Goal: Task Accomplishment & Management: Manage account settings

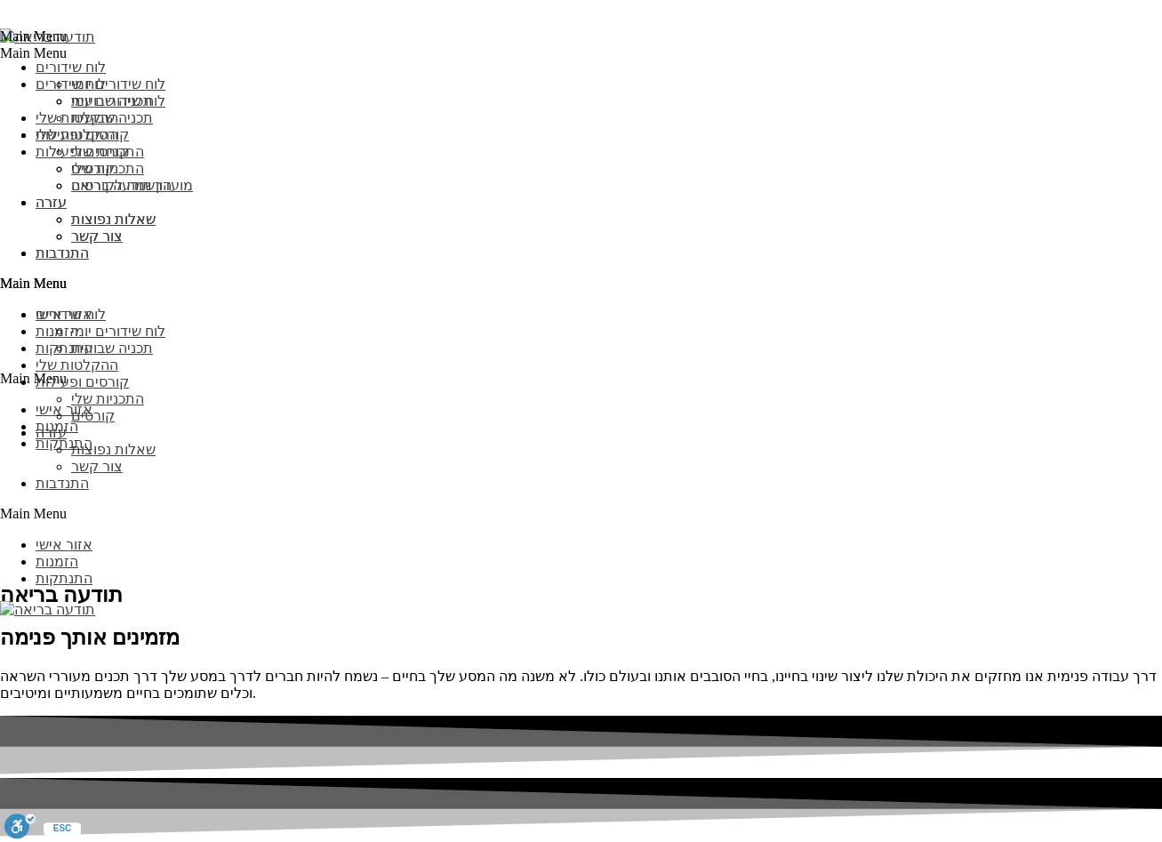
scroll to position [3770, 0]
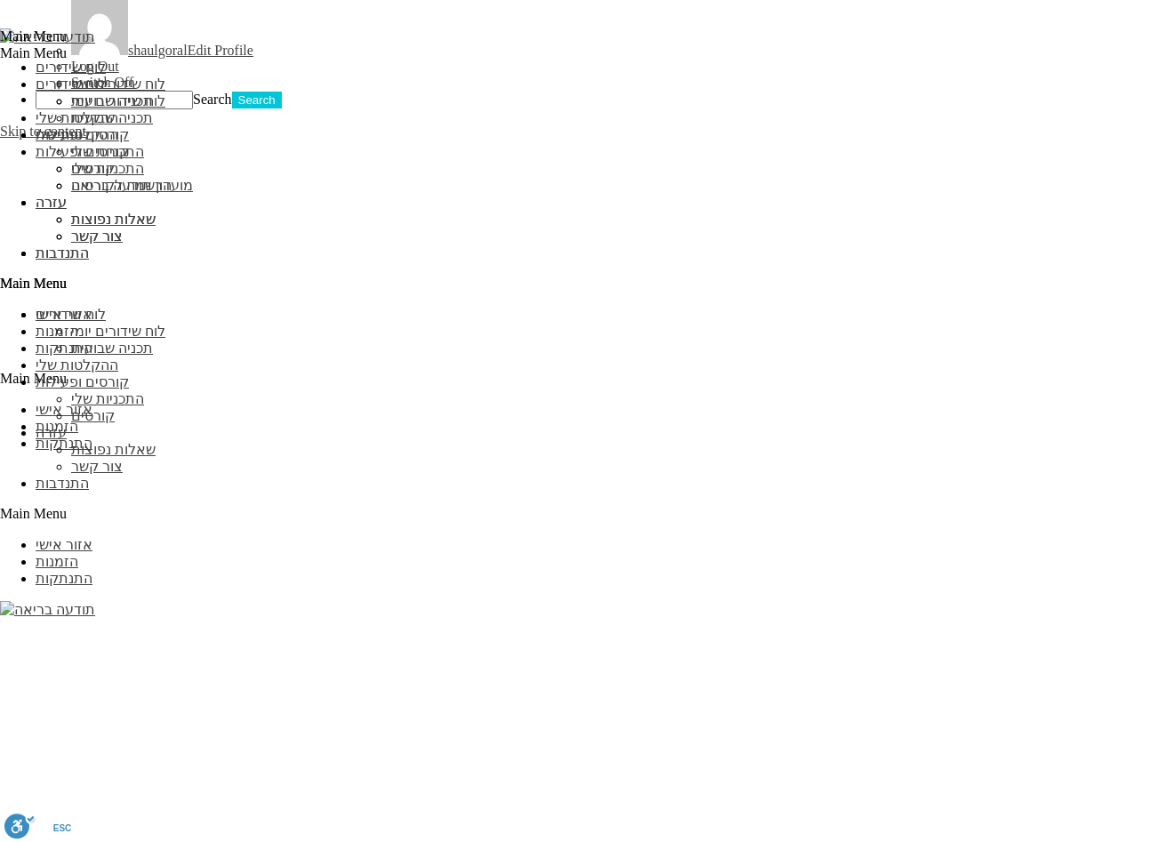
scroll to position [1613, 0]
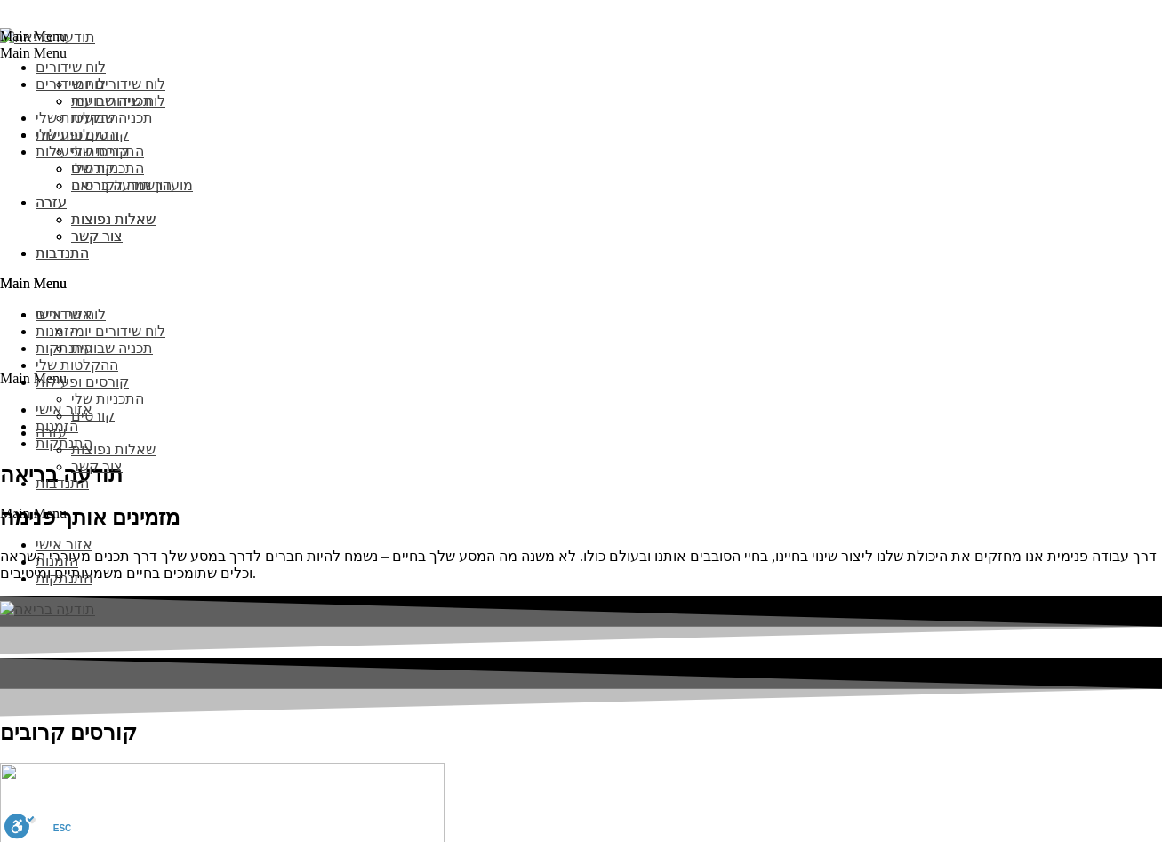
type input "עדכן"
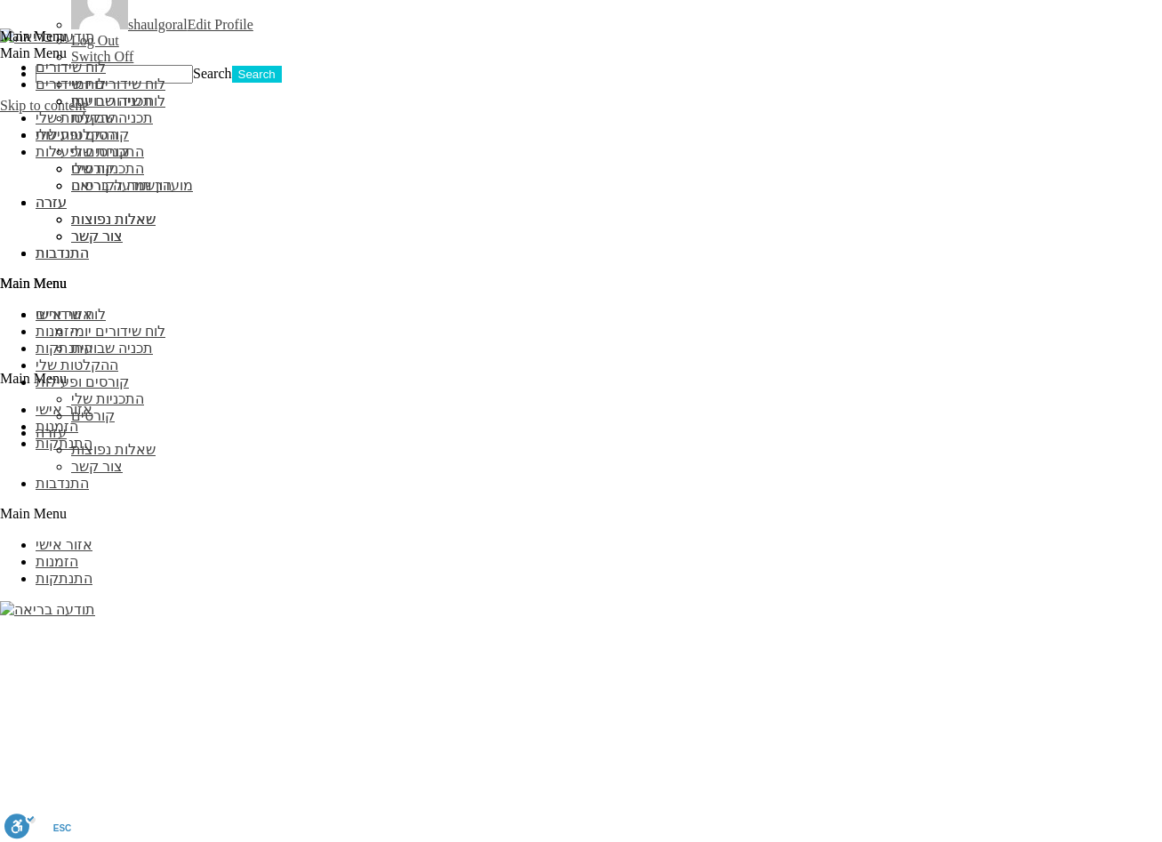
scroll to position [1505, 0]
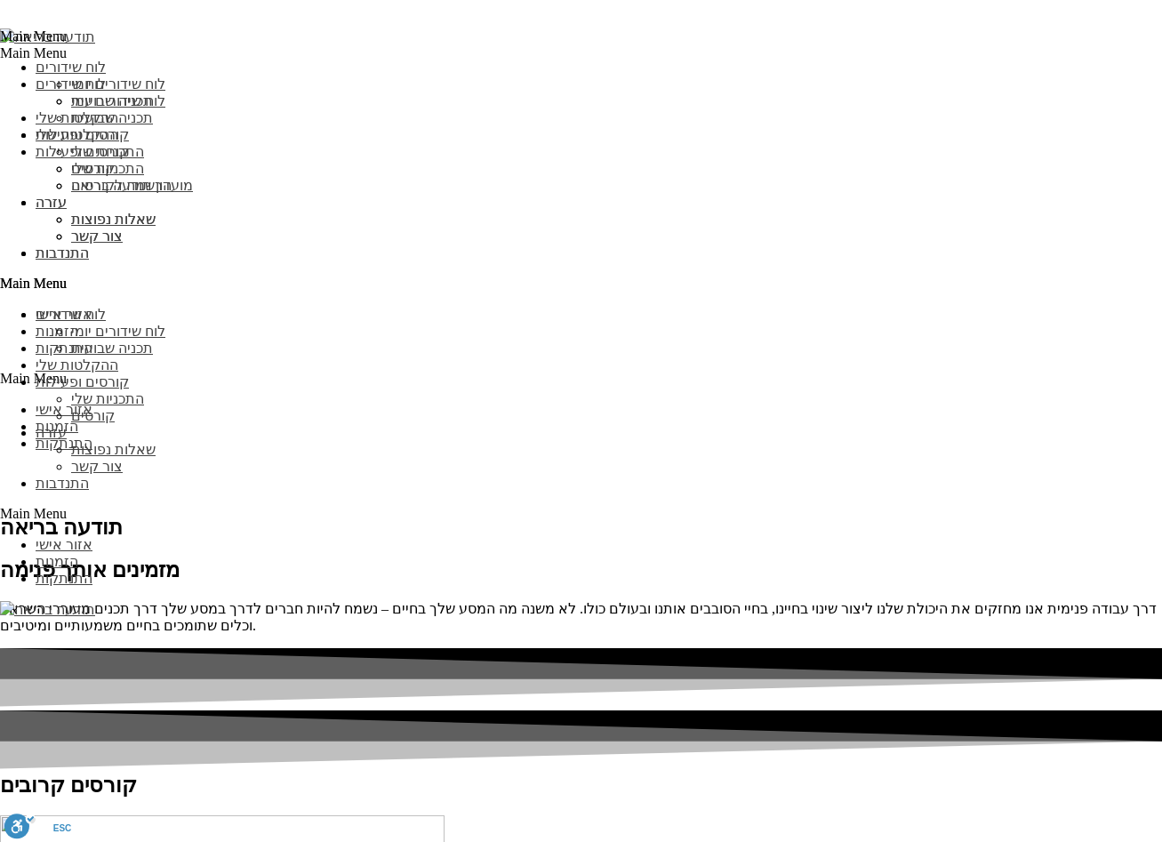
scroll to position [2281, 0]
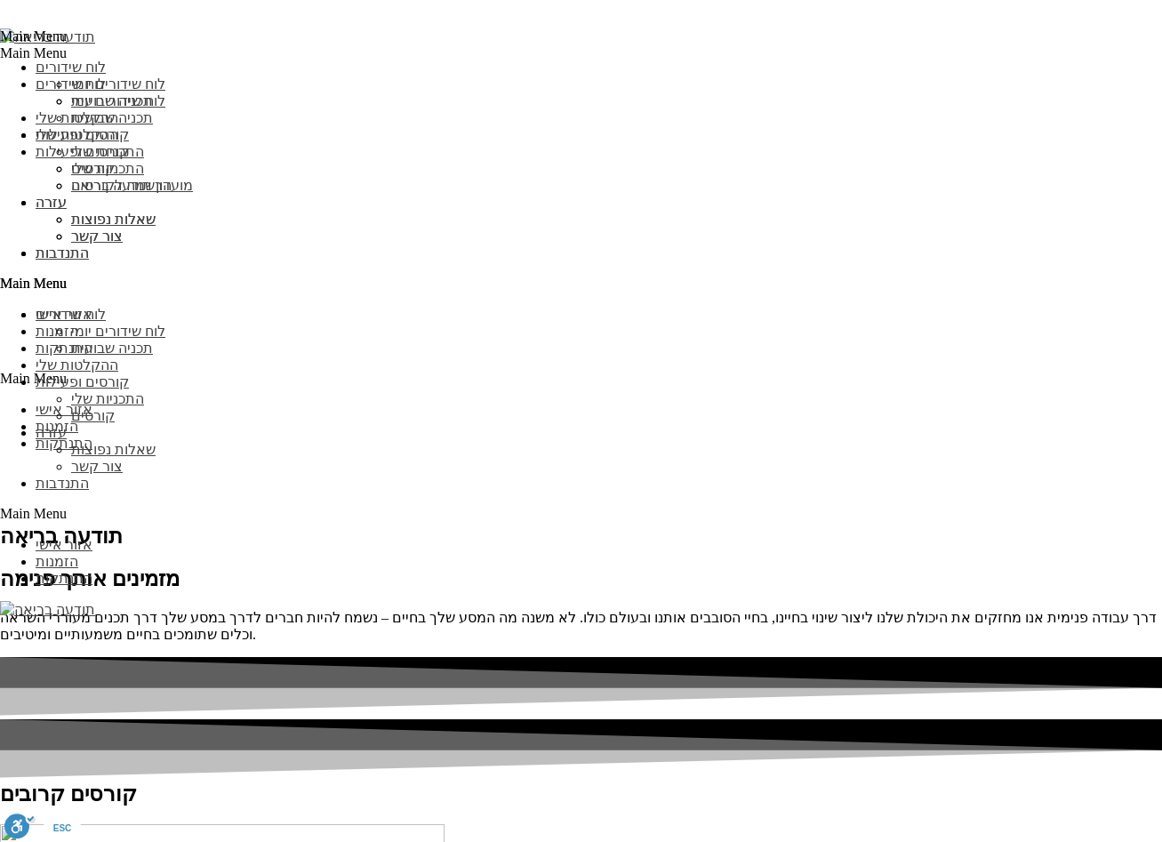
type input "עדכן"
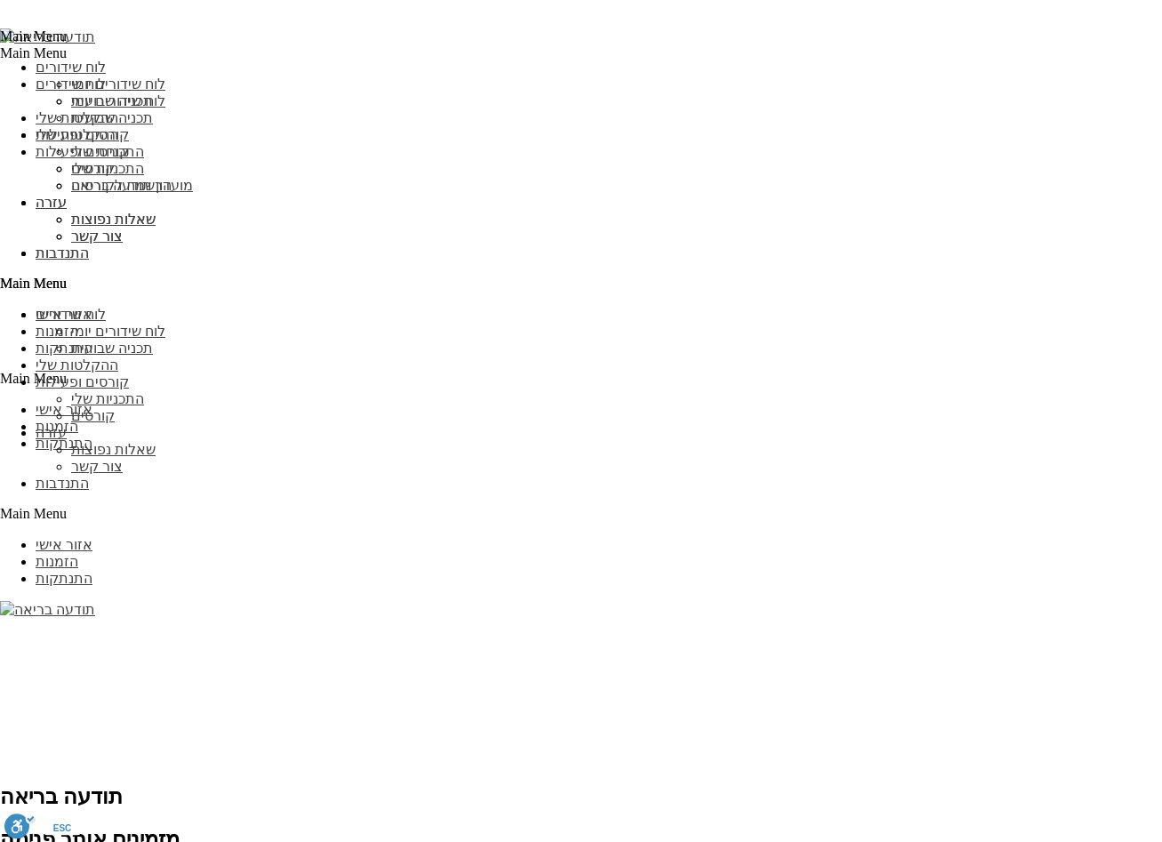
scroll to position [2018, 0]
